Goal: Find specific page/section: Find specific page/section

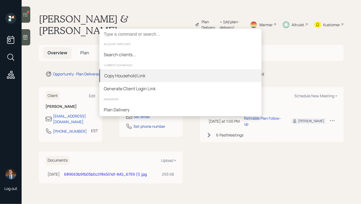
click at [136, 76] on div "Copy Household Link" at bounding box center [124, 75] width 41 height 6
click at [128, 70] on div "Copy Household Link" at bounding box center [181, 75] width 162 height 13
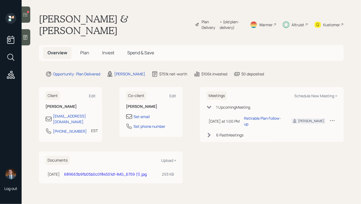
click at [10, 75] on icon at bounding box center [11, 75] width 8 height 8
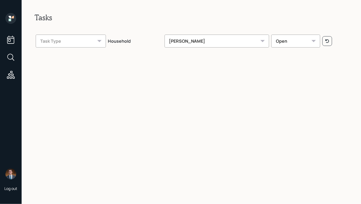
click at [215, 41] on div "Hunter Neumayer" at bounding box center [217, 41] width 105 height 13
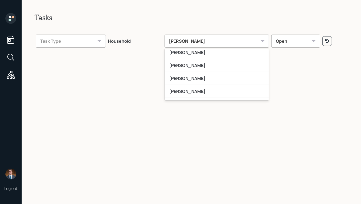
scroll to position [99, 0]
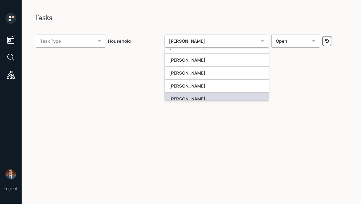
click at [200, 94] on div "[PERSON_NAME]" at bounding box center [217, 99] width 104 height 13
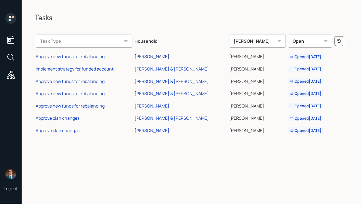
click at [150, 57] on div "[PERSON_NAME]" at bounding box center [152, 57] width 35 height 6
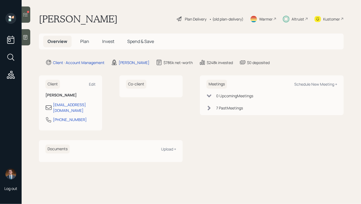
click at [84, 39] on span "Plan" at bounding box center [84, 41] width 9 height 6
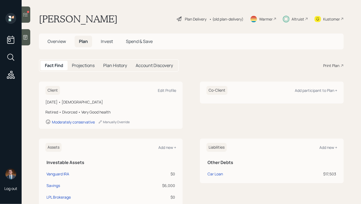
click at [25, 15] on icon at bounding box center [25, 15] width 5 height 4
